Goal: Task Accomplishment & Management: Manage account settings

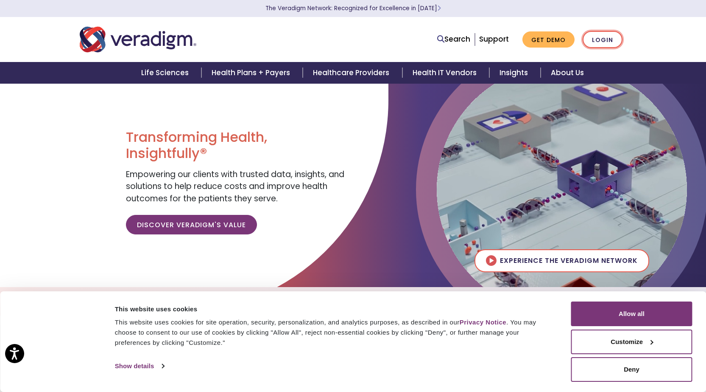
click at [597, 40] on link "Login" at bounding box center [603, 39] width 40 height 17
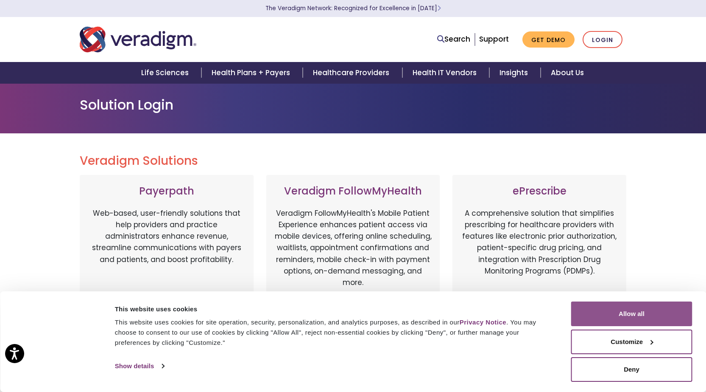
click at [644, 311] on button "Allow all" at bounding box center [632, 313] width 121 height 25
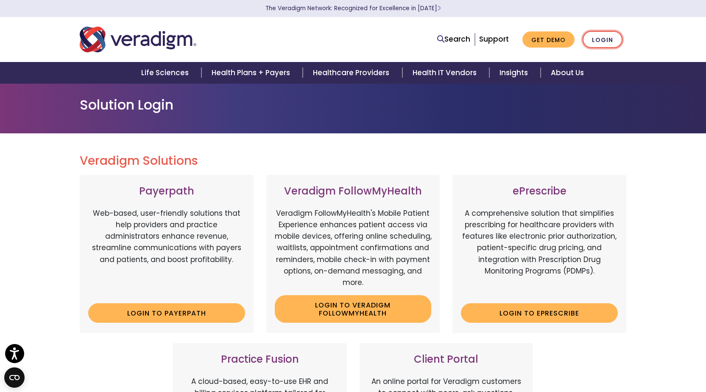
click at [610, 40] on link "Login" at bounding box center [603, 39] width 40 height 17
